Goal: Check status: Check status

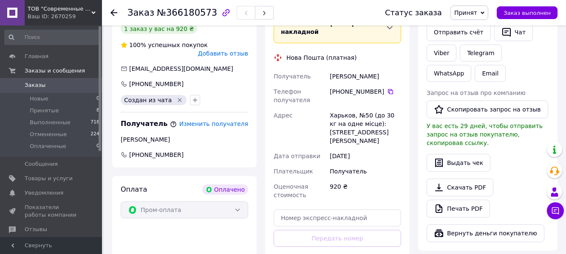
scroll to position [212, 0]
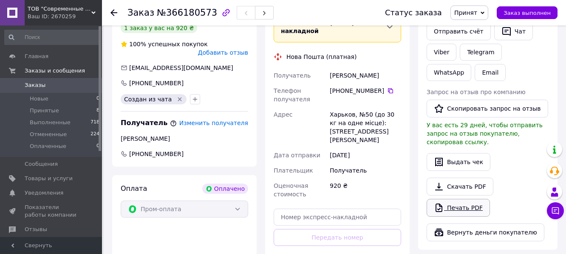
click at [462, 199] on link "Печать PDF" at bounding box center [458, 208] width 63 height 18
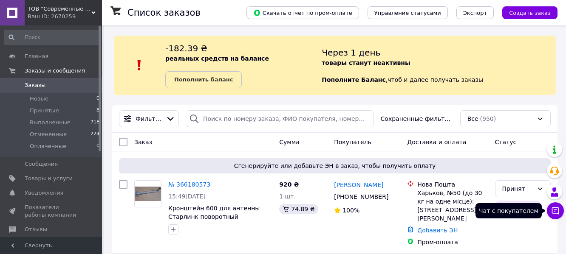
click at [559, 212] on icon at bounding box center [555, 211] width 8 height 8
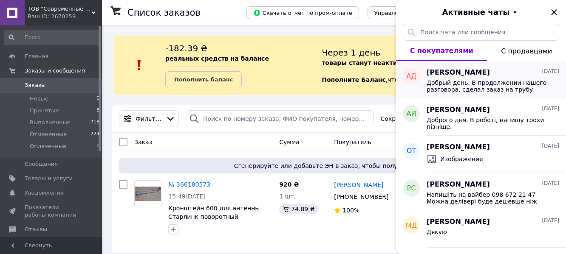
click at [503, 86] on span "Добрый день. В продолжении нашего разговора, сделал заказ на трубу длинной в 60…" at bounding box center [487, 86] width 121 height 14
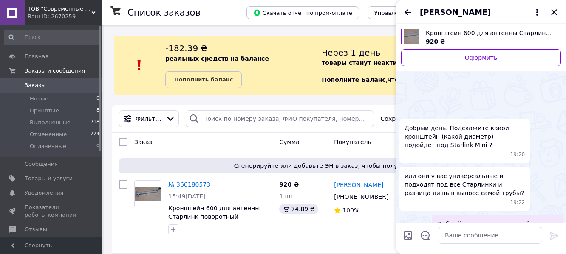
scroll to position [310, 0]
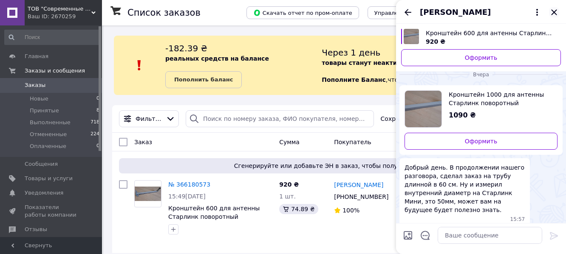
click at [557, 11] on icon "Закрыть" at bounding box center [554, 12] width 10 height 10
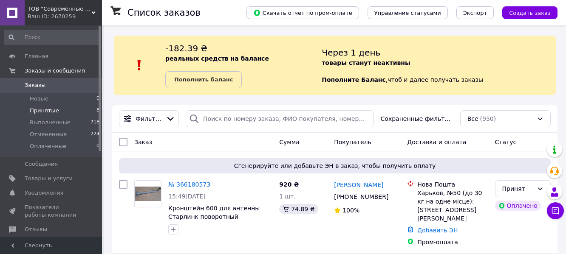
click at [43, 111] on span "Принятые" at bounding box center [44, 111] width 29 height 8
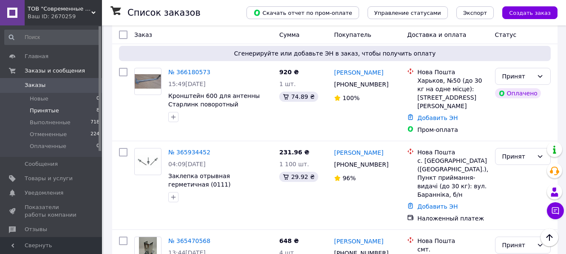
scroll to position [142, 0]
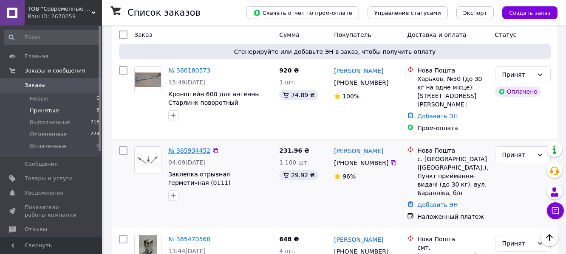
click at [194, 147] on link "№ 365934452" at bounding box center [189, 150] width 42 height 7
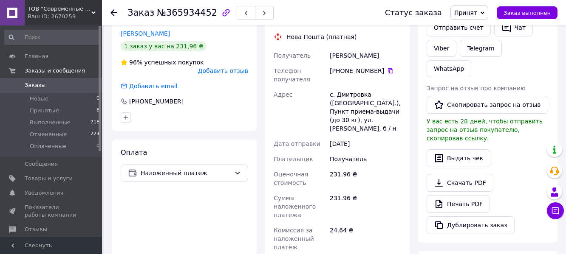
scroll to position [200, 0]
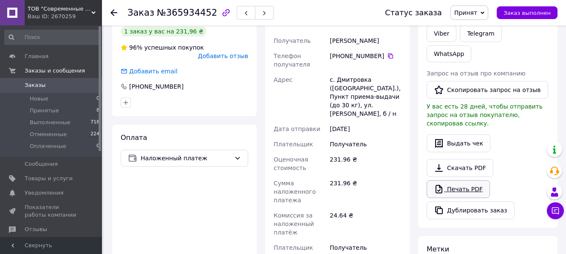
click at [474, 181] on link "Печать PDF" at bounding box center [458, 190] width 63 height 18
